Goal: Navigation & Orientation: Find specific page/section

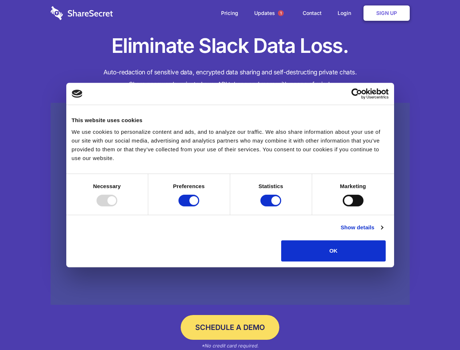
click at [117, 206] on div at bounding box center [107, 201] width 21 height 12
click at [199, 206] on input "Preferences" at bounding box center [189, 201] width 21 height 12
checkbox input "false"
click at [272, 206] on input "Statistics" at bounding box center [271, 201] width 21 height 12
checkbox input "false"
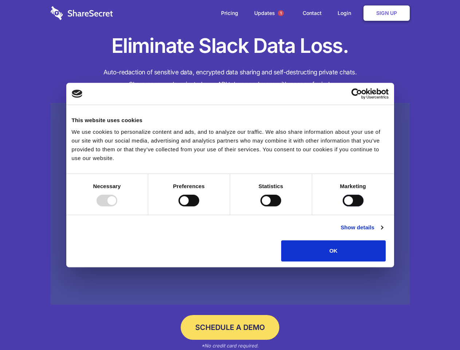
click at [343, 206] on input "Marketing" at bounding box center [353, 201] width 21 height 12
checkbox input "true"
click at [383, 232] on link "Show details" at bounding box center [362, 227] width 42 height 9
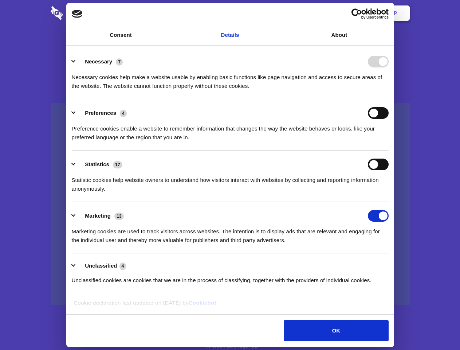
click at [389, 151] on li "Preferences 4 Preference cookies enable a website to remember information that …" at bounding box center [230, 124] width 317 height 51
click at [281, 13] on span "1" at bounding box center [281, 13] width 6 height 6
